Goal: Task Accomplishment & Management: Manage account settings

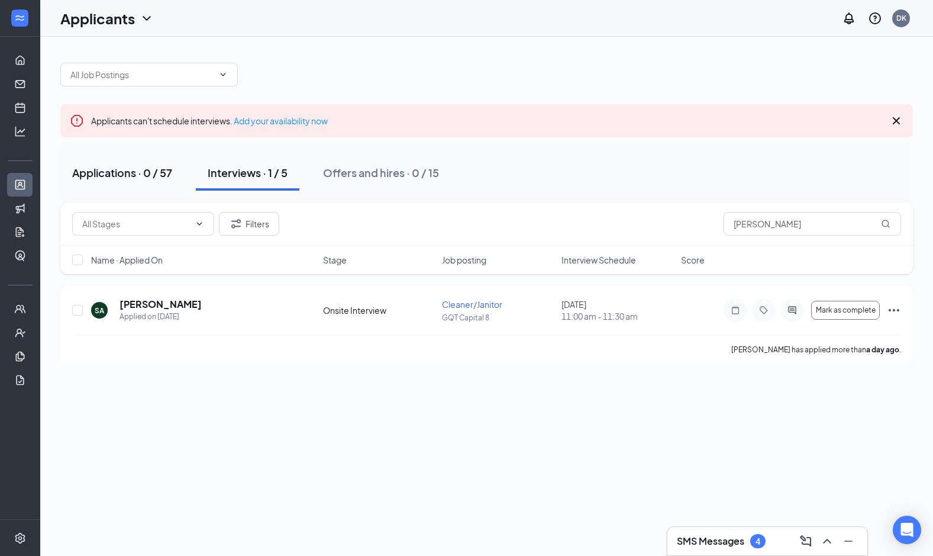
click at [125, 177] on div "Applications · 0 / 57" at bounding box center [122, 172] width 100 height 15
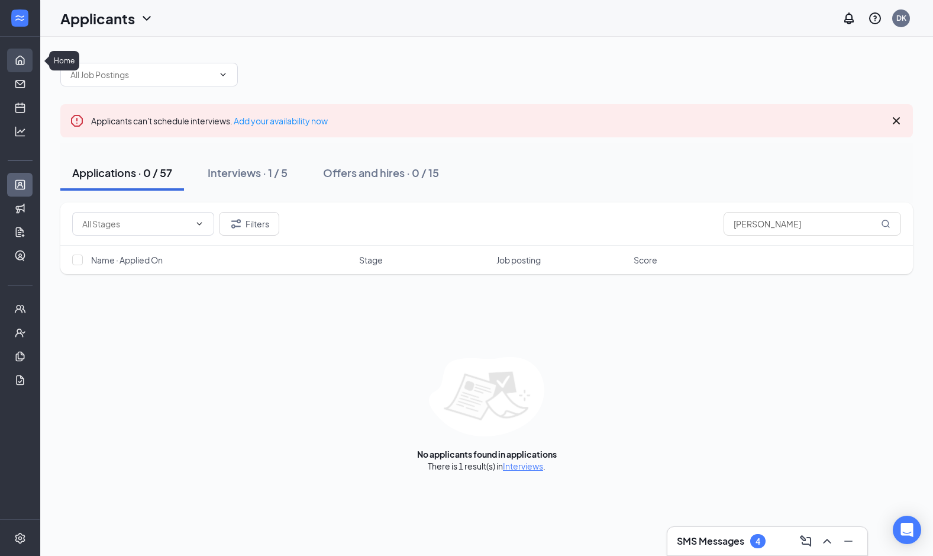
click at [31, 59] on link "Home" at bounding box center [37, 61] width 12 height 24
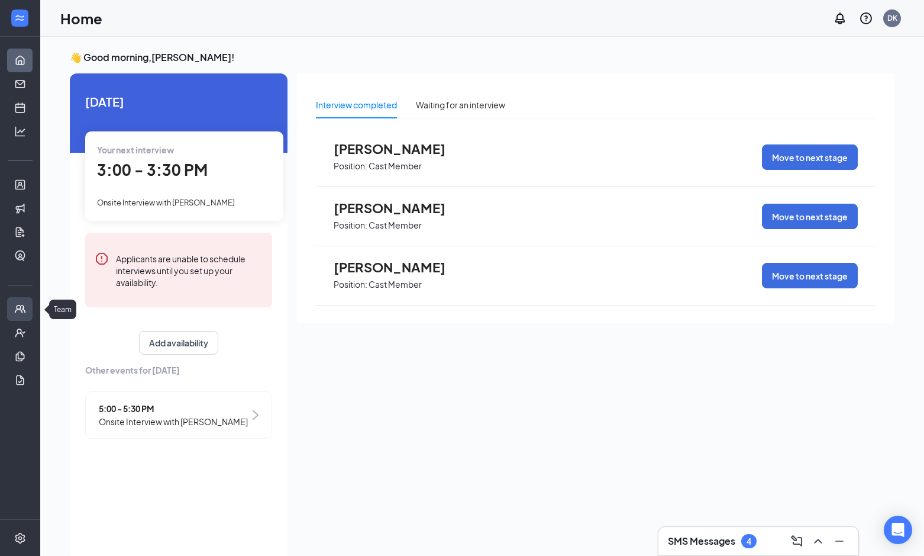
click at [31, 306] on link "Team" at bounding box center [37, 309] width 12 height 24
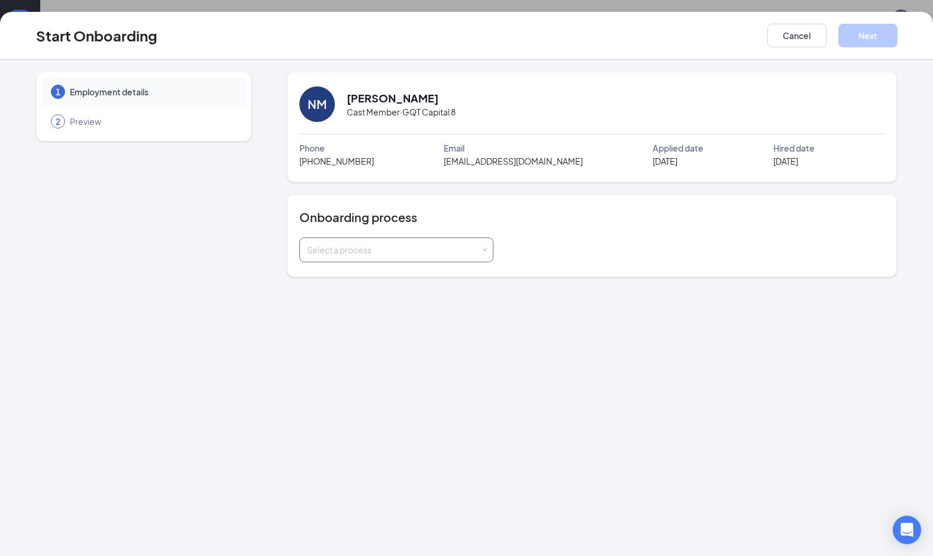
click at [486, 247] on span at bounding box center [484, 249] width 5 height 5
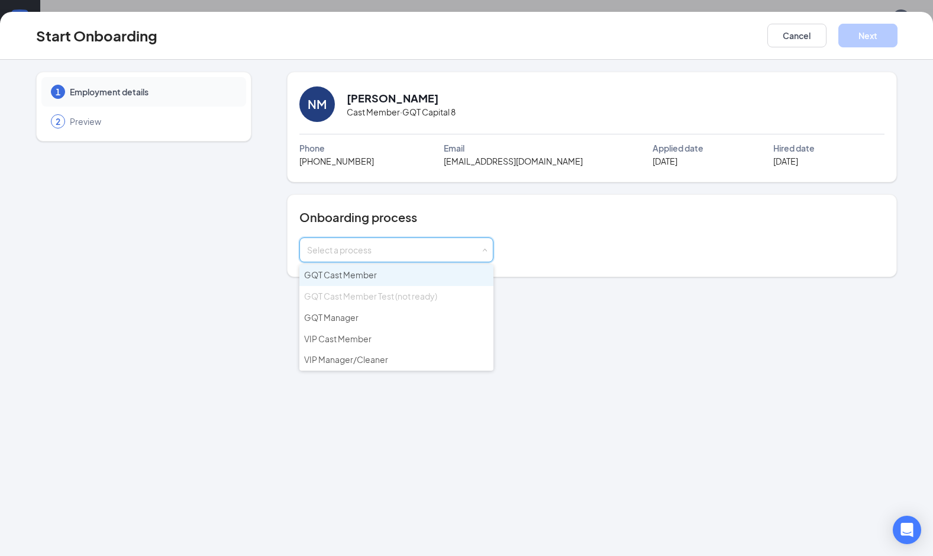
click at [431, 274] on li "GQT Cast Member" at bounding box center [396, 274] width 194 height 21
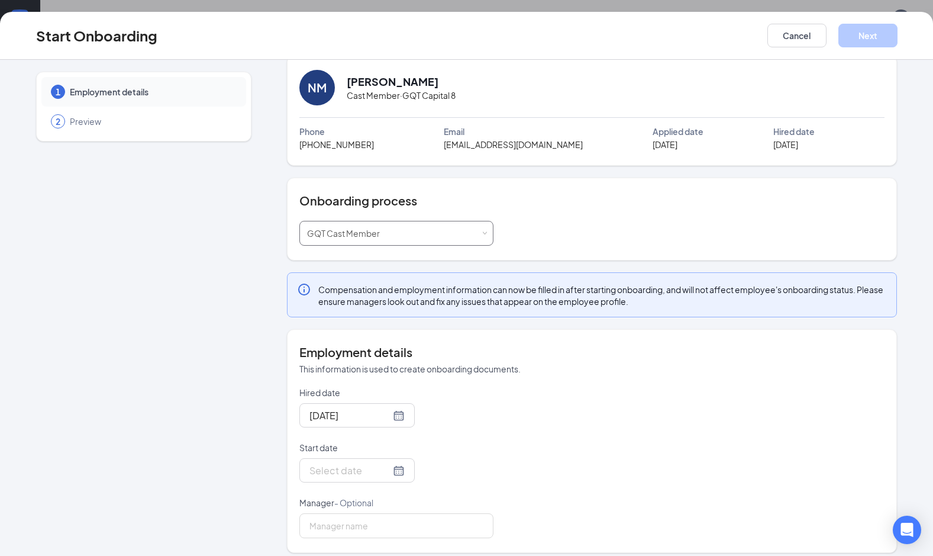
scroll to position [25, 0]
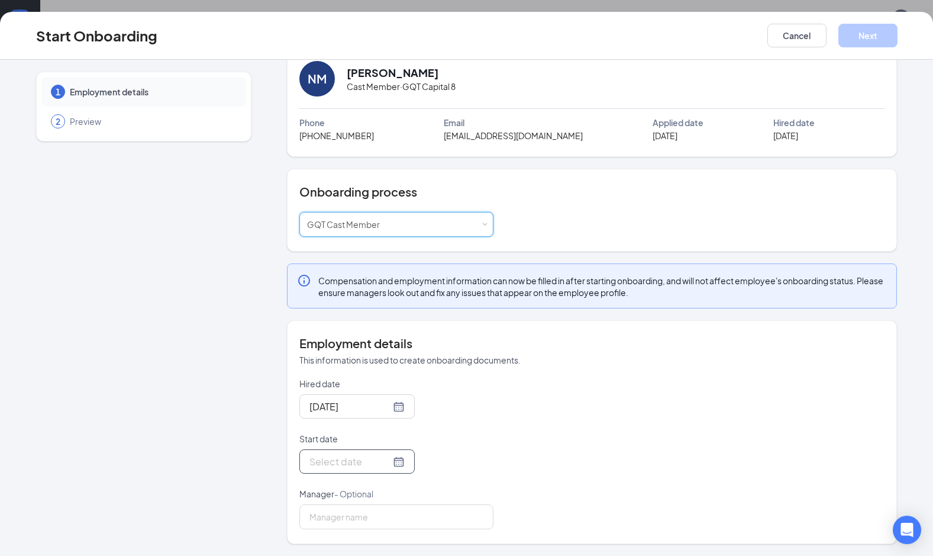
click at [389, 460] on div at bounding box center [356, 461] width 95 height 15
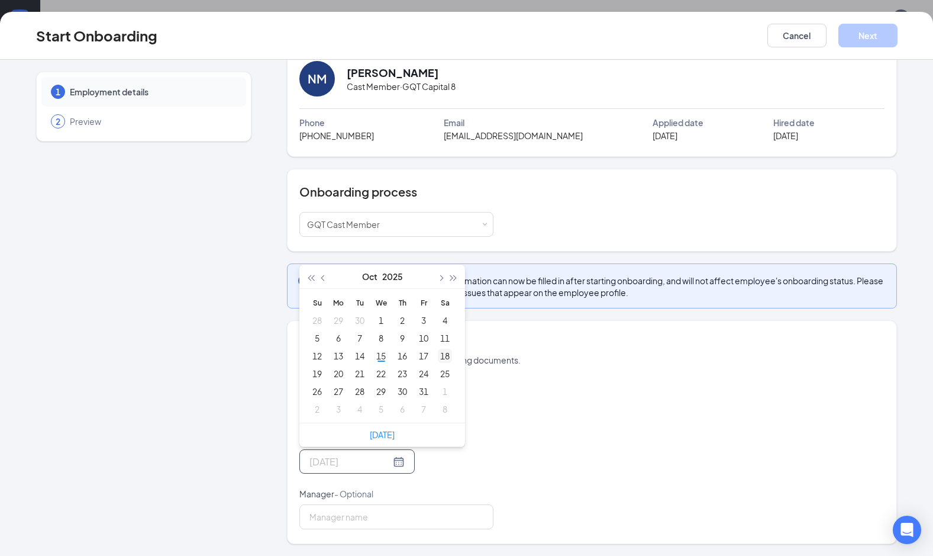
type input "Oct 18, 2025"
type input "Oct 24, 2025"
click at [422, 373] on div "24" at bounding box center [423, 373] width 14 height 14
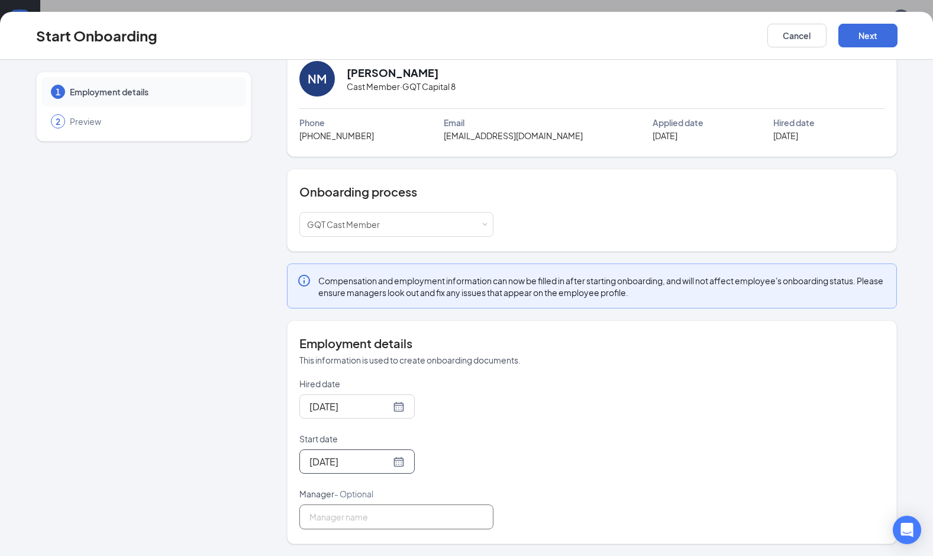
click at [441, 516] on input "Manager - Optional" at bounding box center [396, 516] width 194 height 25
type input "[PERSON_NAME]"
click at [869, 40] on button "Next" at bounding box center [867, 36] width 59 height 24
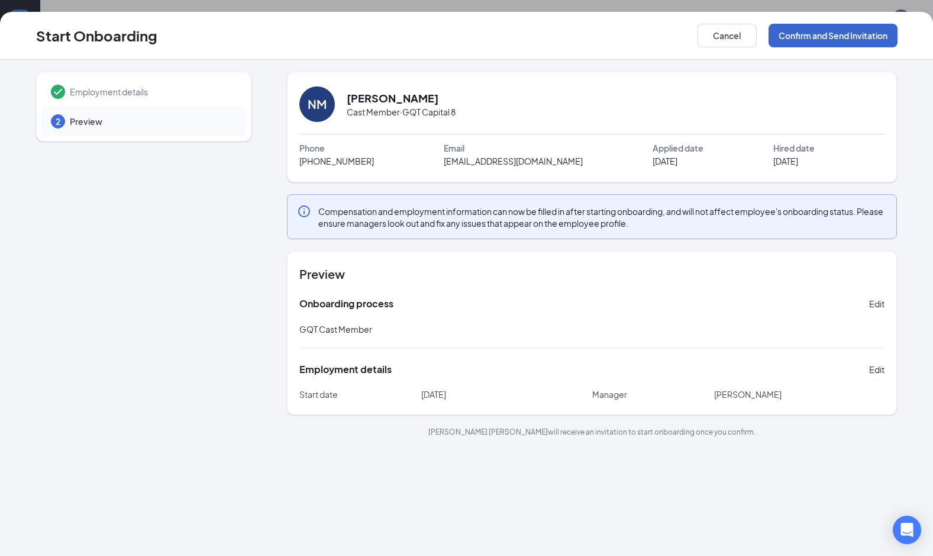
scroll to position [0, 0]
click at [869, 40] on button "Confirm and Send Invitation" at bounding box center [832, 36] width 129 height 24
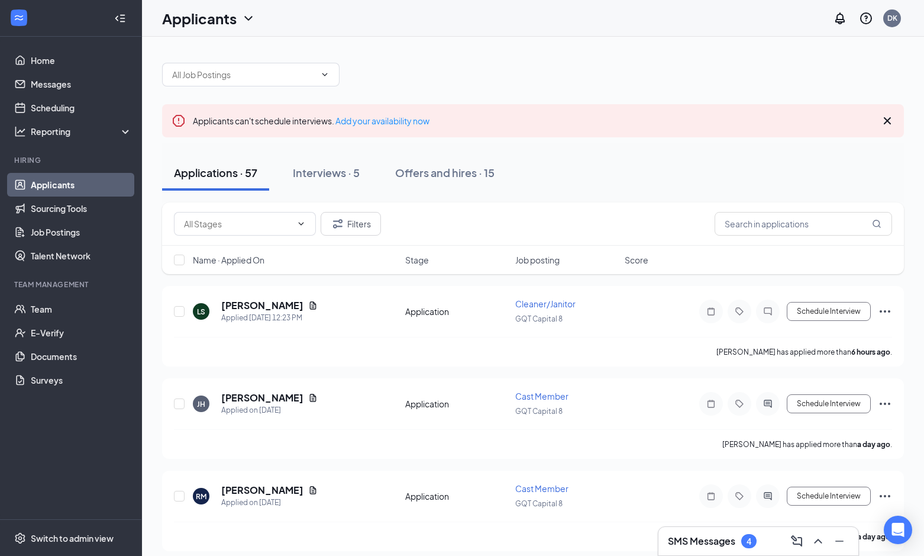
click at [715, 544] on h3 "SMS Messages" at bounding box center [701, 540] width 67 height 13
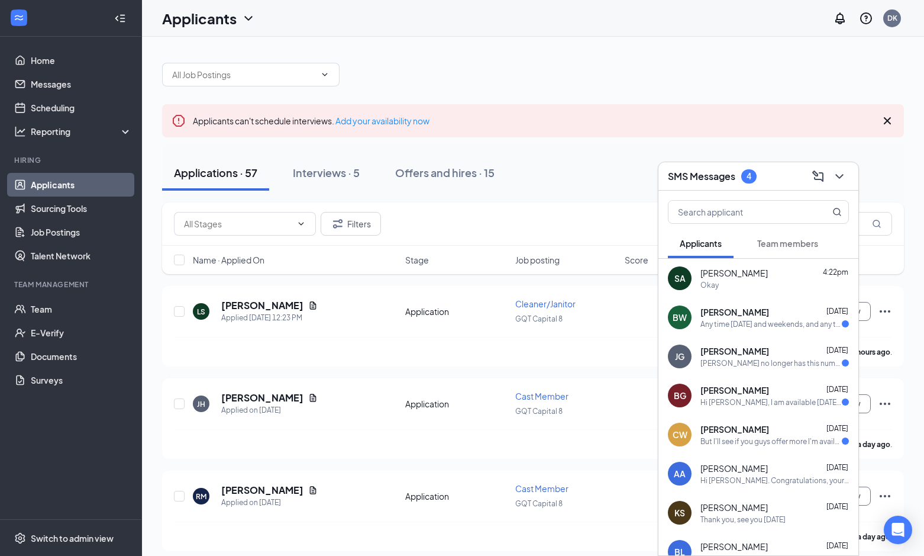
click at [758, 327] on div "Any time tomorrow and weekends, and any time between 4:30 and 8 Tuesday, Thursd…" at bounding box center [770, 324] width 141 height 10
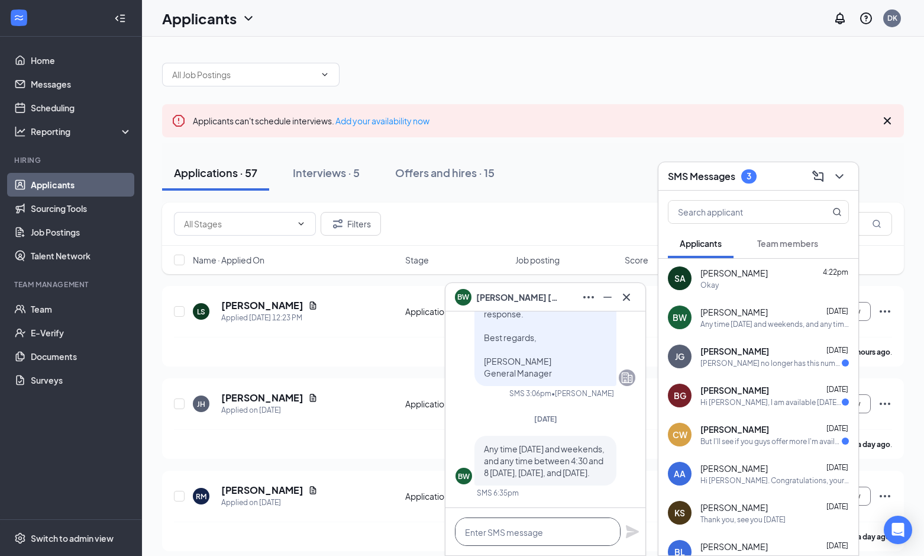
click at [538, 529] on textarea at bounding box center [538, 531] width 166 height 28
type textarea "Lets do saturday @ 2:00pm"
click at [631, 531] on icon "Plane" at bounding box center [632, 531] width 13 height 13
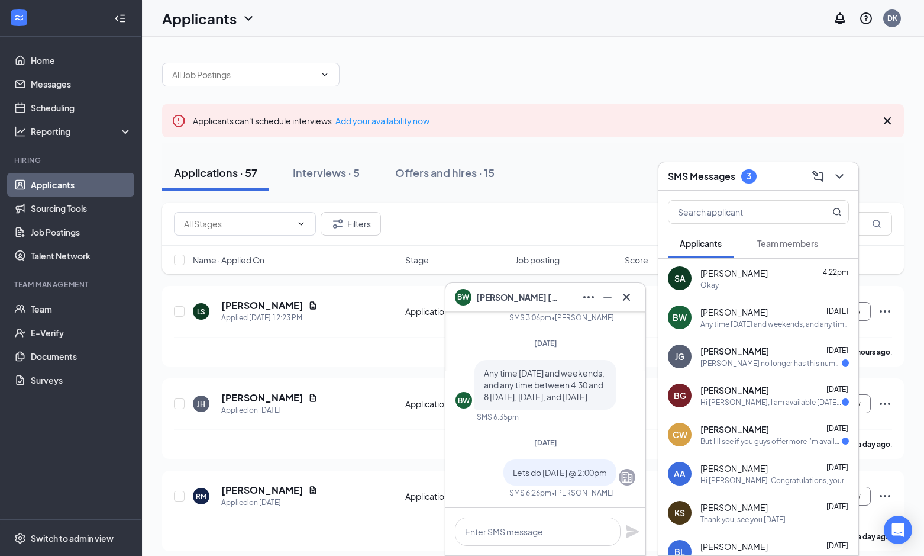
click at [495, 299] on span "Blake Welch" at bounding box center [517, 296] width 83 height 13
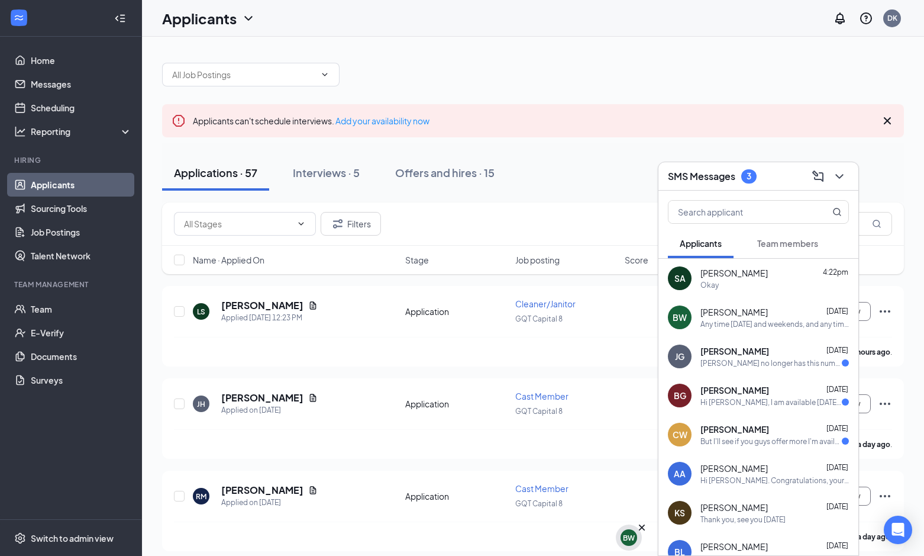
click at [632, 538] on div "BW" at bounding box center [629, 537] width 12 height 10
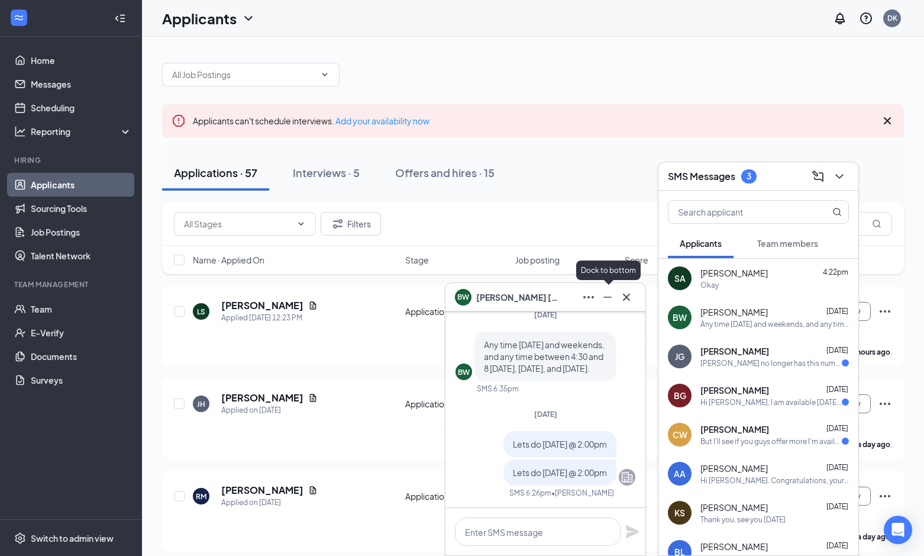
click at [599, 295] on button at bounding box center [607, 297] width 19 height 19
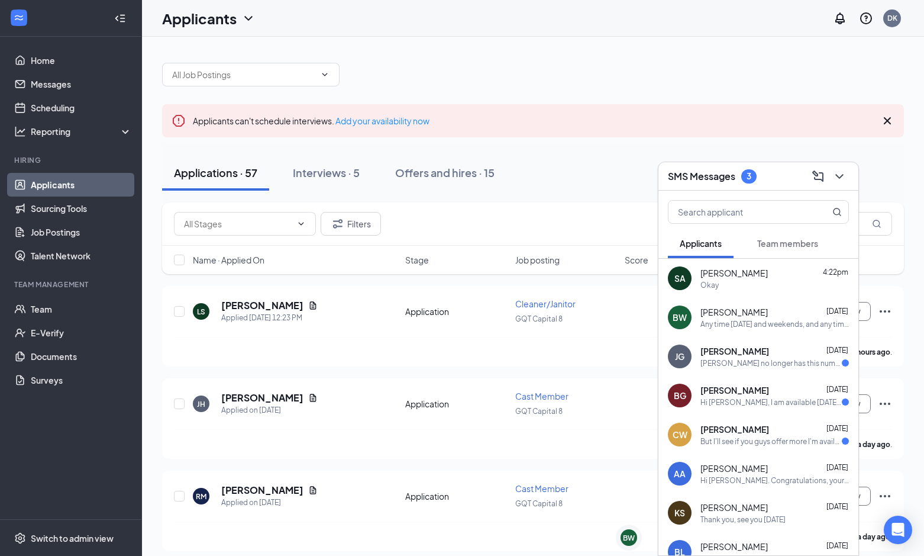
click at [793, 156] on div "Applications · 57 Interviews · 5 Offers and hires · 15" at bounding box center [533, 172] width 742 height 35
click at [837, 177] on icon "ChevronDown" at bounding box center [839, 176] width 14 height 14
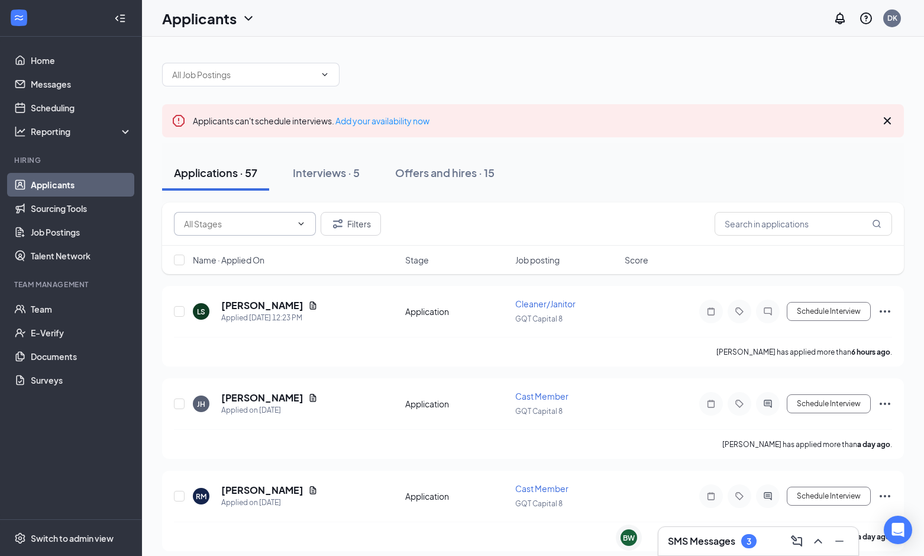
click at [239, 219] on input "text" at bounding box center [238, 223] width 108 height 13
click at [780, 224] on input "text" at bounding box center [803, 224] width 177 height 24
click at [75, 309] on link "Team" at bounding box center [81, 309] width 101 height 24
click at [775, 218] on input "text" at bounding box center [803, 224] width 177 height 24
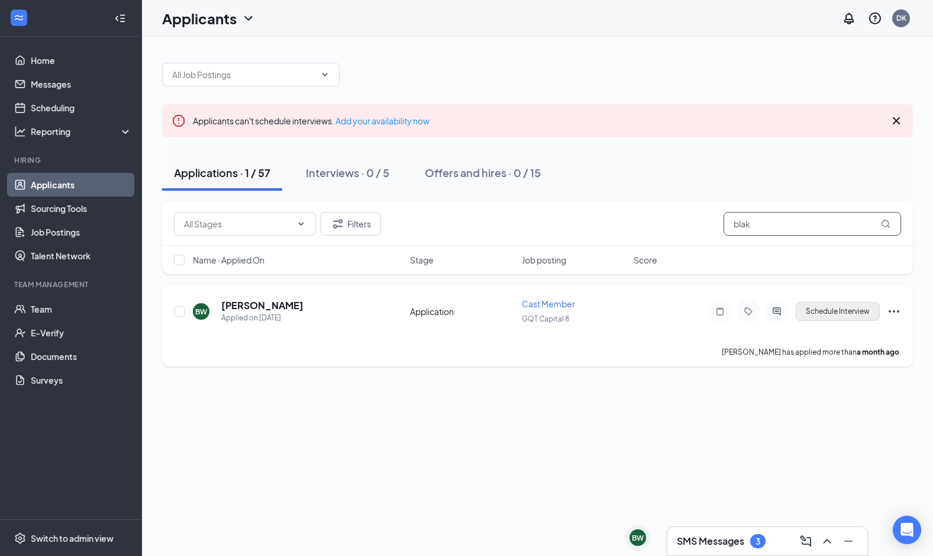
type input "blak"
click at [829, 310] on button "Schedule Interview" at bounding box center [838, 311] width 84 height 19
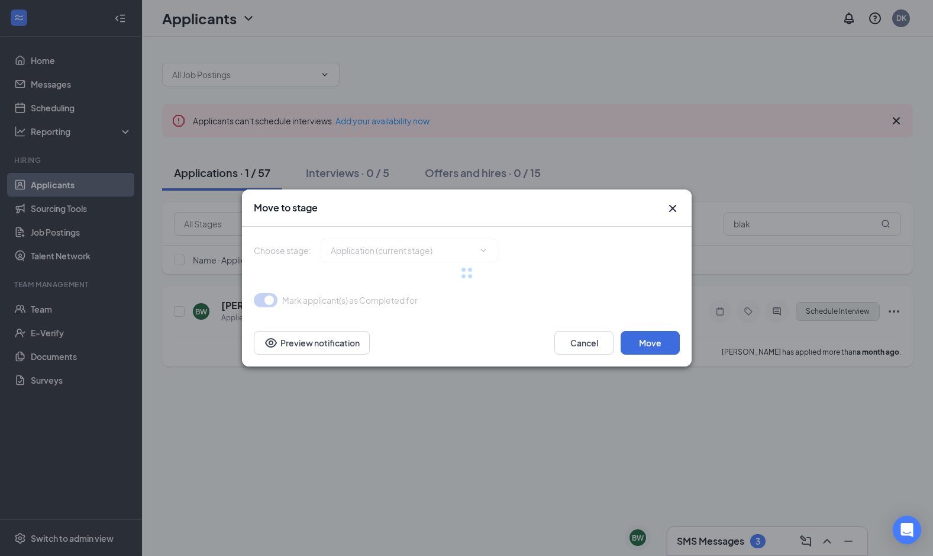
type input "Onsite Interview (next stage)"
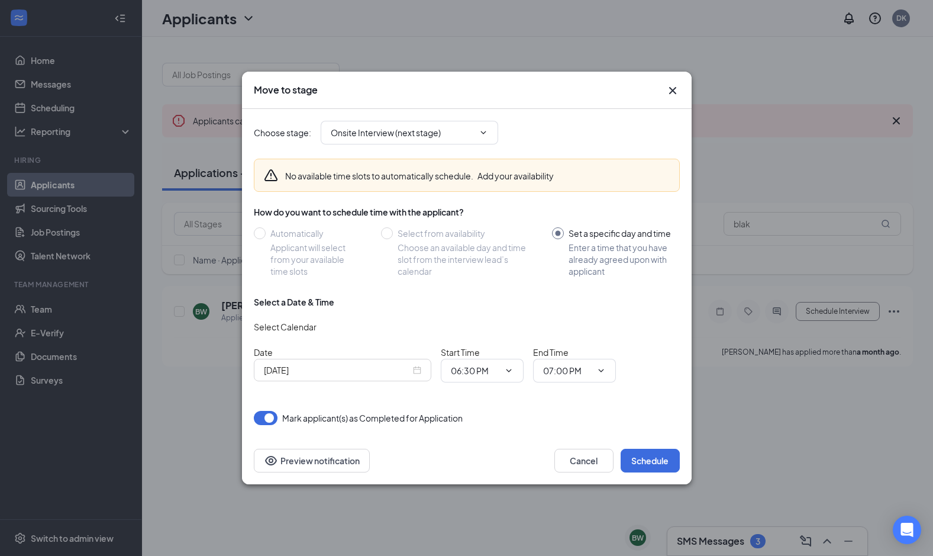
click at [418, 366] on div "Oct 15, 2025" at bounding box center [342, 369] width 157 height 13
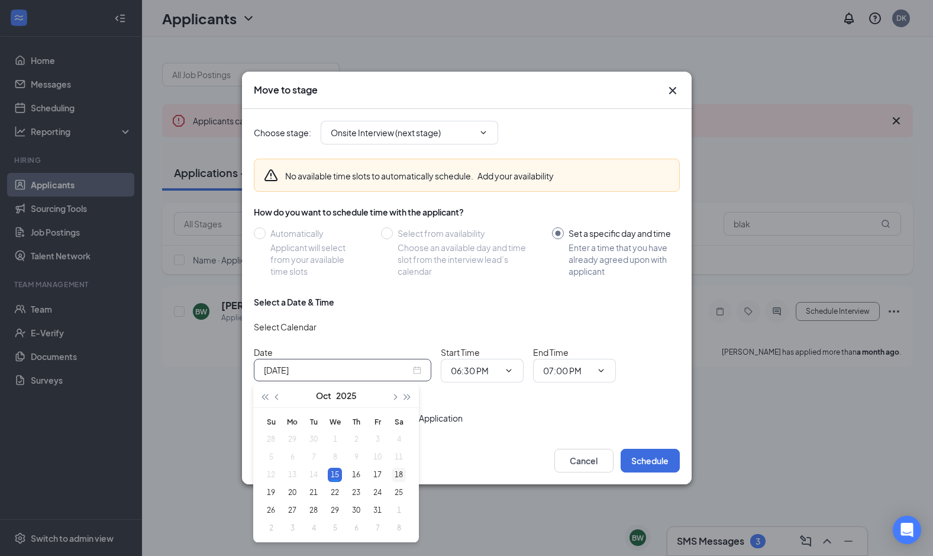
type input "Oct 18, 2025"
click at [396, 474] on div "18" at bounding box center [399, 474] width 14 height 14
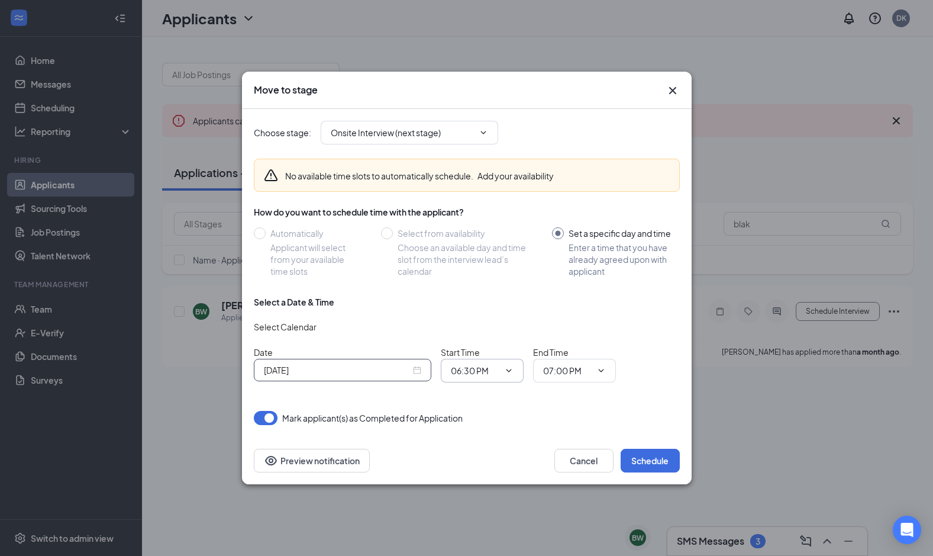
click at [502, 369] on span at bounding box center [508, 370] width 12 height 9
click at [508, 368] on icon "ChevronDown" at bounding box center [508, 370] width 9 height 9
click at [492, 297] on div "02:00 PM" at bounding box center [477, 301] width 35 height 13
type input "02:00 PM"
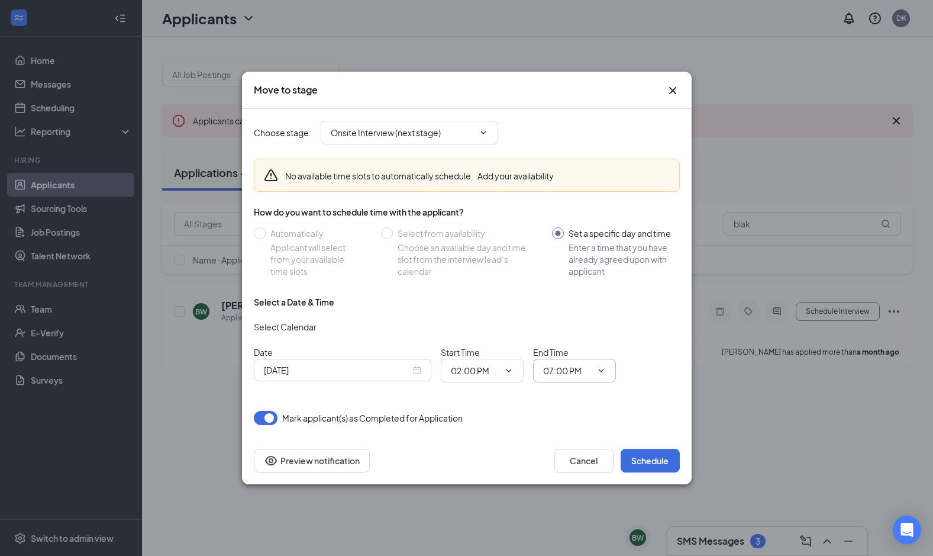
click at [600, 372] on icon "ChevronDown" at bounding box center [600, 370] width 9 height 9
click at [580, 356] on div "02:30 PM" at bounding box center [570, 356] width 35 height 13
type input "02:30 PM"
click at [653, 462] on button "Schedule" at bounding box center [650, 460] width 59 height 24
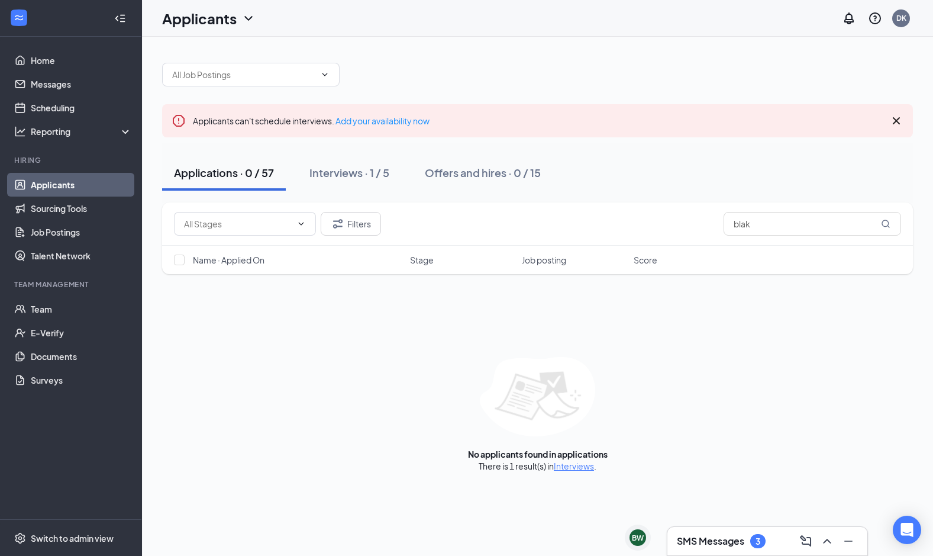
click at [721, 538] on h3 "SMS Messages" at bounding box center [710, 540] width 67 height 13
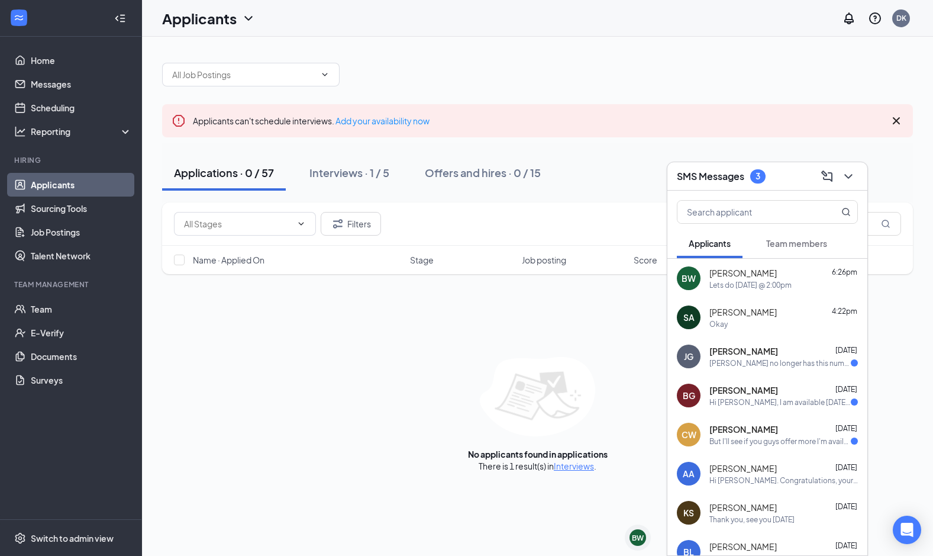
click at [750, 361] on div "Josiah no longer has this number." at bounding box center [779, 363] width 141 height 10
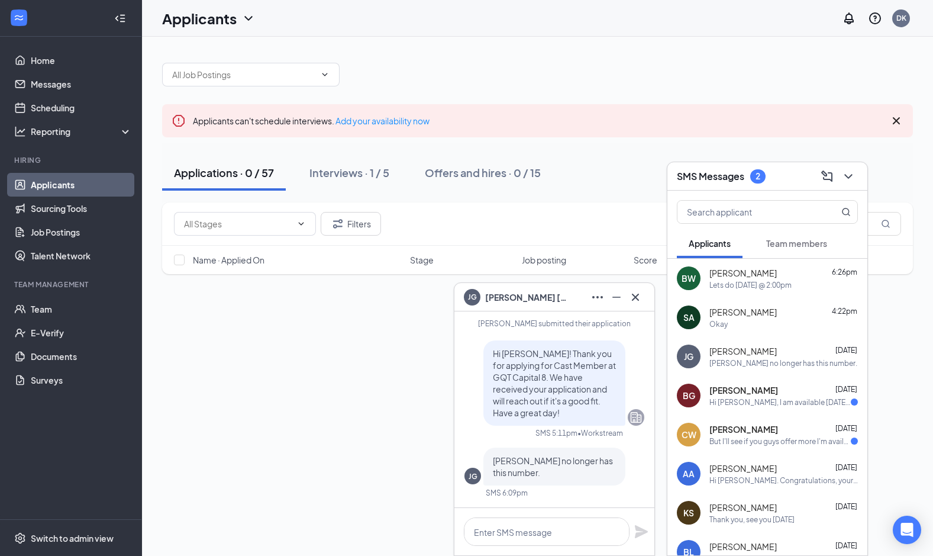
click at [770, 392] on span "Brailyn Galbreath" at bounding box center [743, 390] width 69 height 12
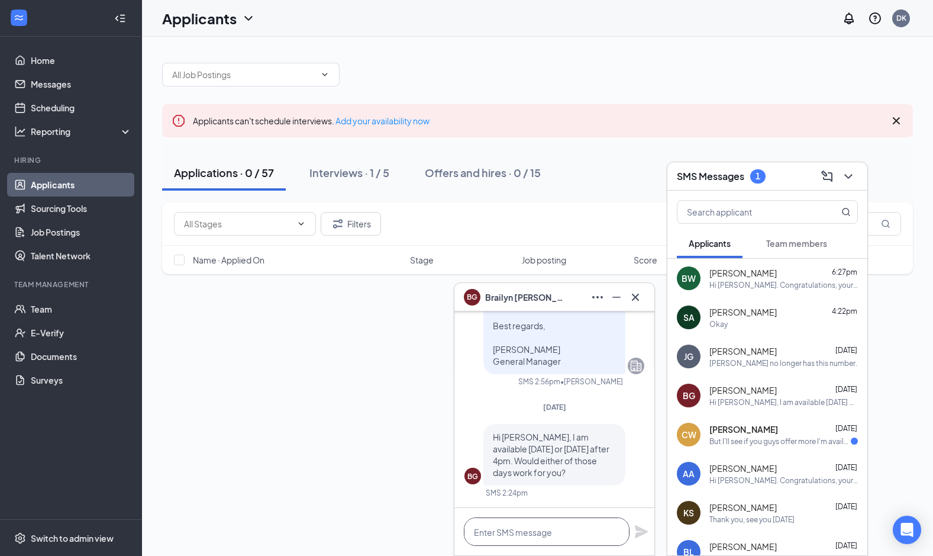
click at [539, 528] on textarea at bounding box center [547, 531] width 166 height 28
click at [788, 427] on div "Colton Wyckoff Oct 12" at bounding box center [783, 429] width 148 height 12
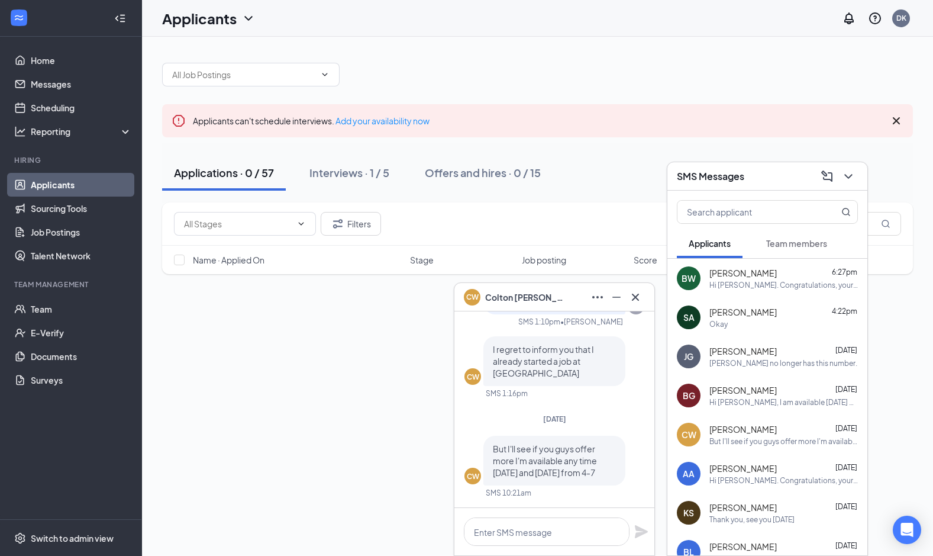
click at [753, 398] on div "Hi Dylan, I am available Tuesday or Wednesday after 4pm. Would either of those …" at bounding box center [783, 402] width 148 height 10
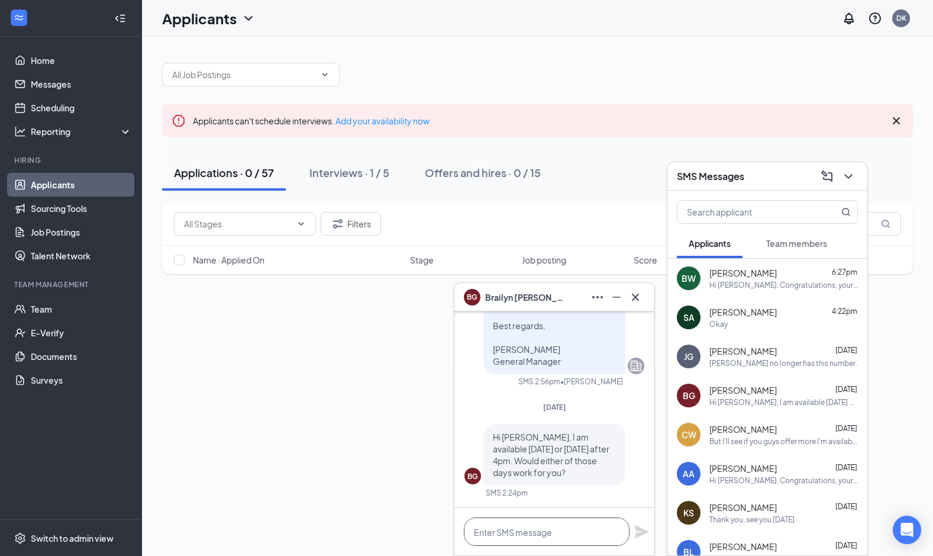
click at [558, 535] on textarea at bounding box center [547, 531] width 166 height 28
type textarea "H"
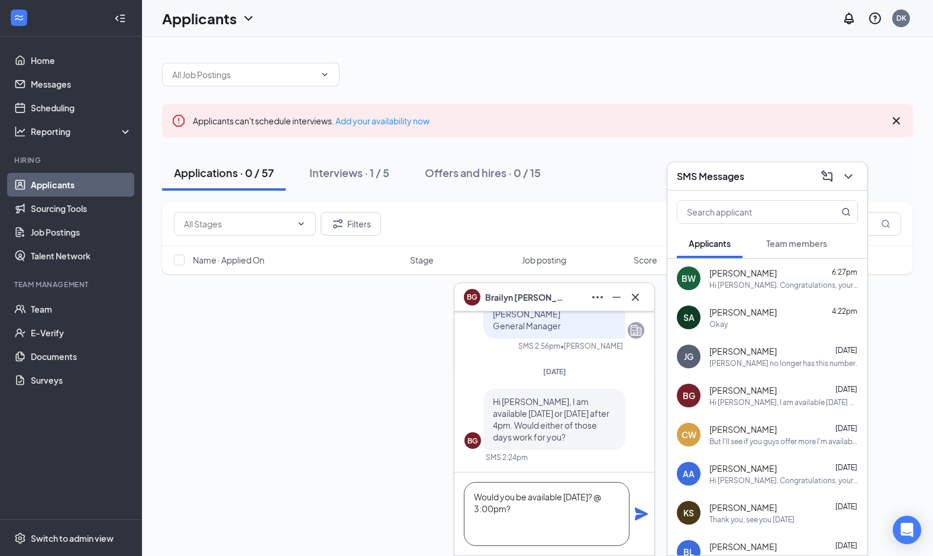
type textarea "Would you be available next wednesday? @ 3:00pm?"
click at [636, 513] on icon "Plane" at bounding box center [641, 513] width 14 height 14
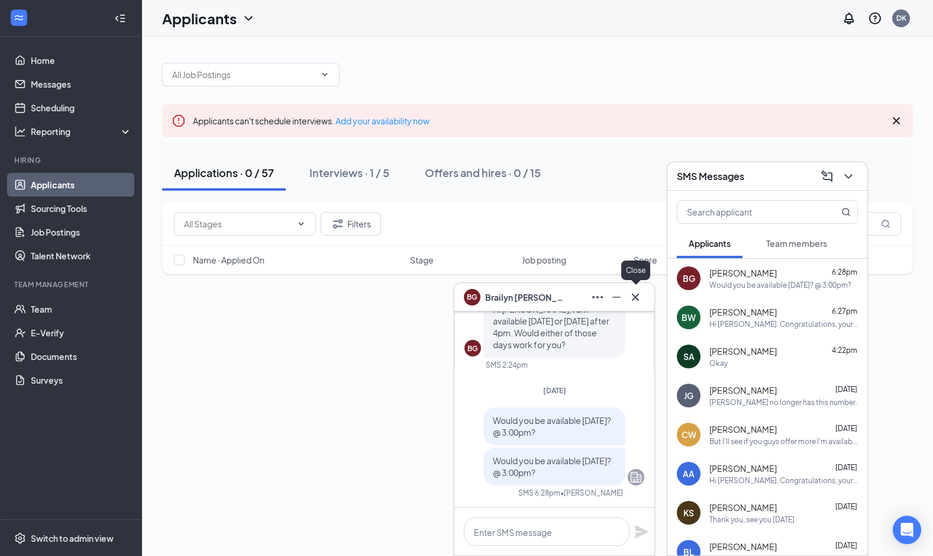
click at [637, 295] on icon "Cross" at bounding box center [635, 296] width 7 height 7
